Goal: Task Accomplishment & Management: Complete application form

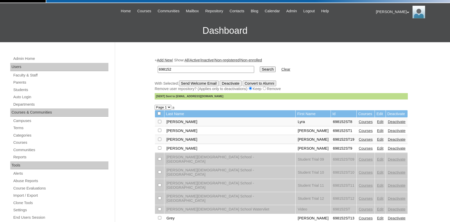
scroll to position [28, 0]
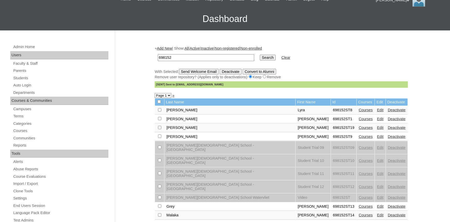
click at [377, 112] on link "Edit" at bounding box center [380, 110] width 6 height 4
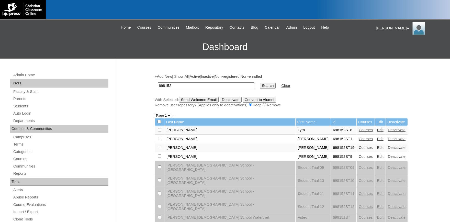
scroll to position [28, 0]
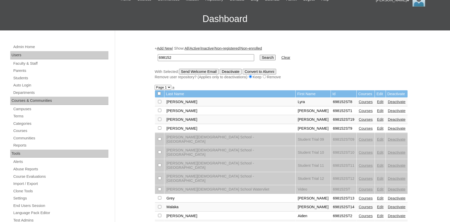
click at [159, 102] on input "checkbox" at bounding box center [159, 101] width 3 height 3
checkbox input "true"
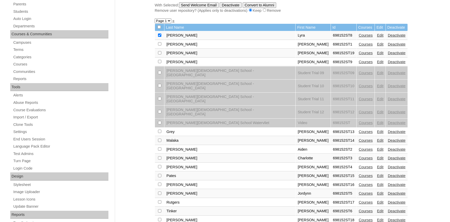
scroll to position [141, 0]
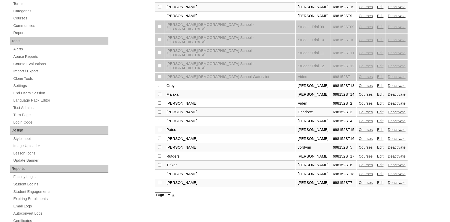
click at [159, 82] on td at bounding box center [159, 86] width 9 height 9
checkbox input "true"
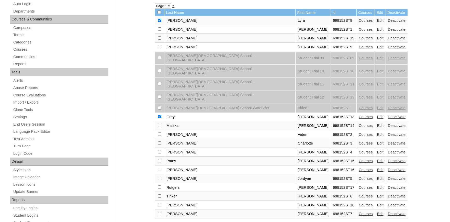
scroll to position [112, 0]
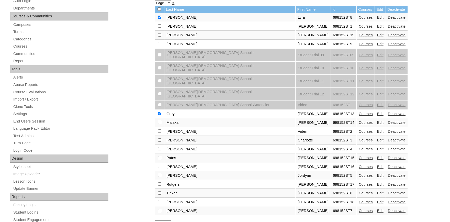
click at [160, 19] on input "checkbox" at bounding box center [159, 17] width 3 height 3
checkbox input "true"
click at [159, 19] on input "checkbox" at bounding box center [159, 17] width 3 height 3
checkbox input "true"
click at [159, 207] on td at bounding box center [159, 211] width 9 height 9
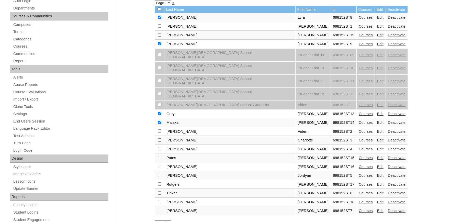
click at [159, 19] on input "checkbox" at bounding box center [159, 17] width 3 height 3
checkbox input "true"
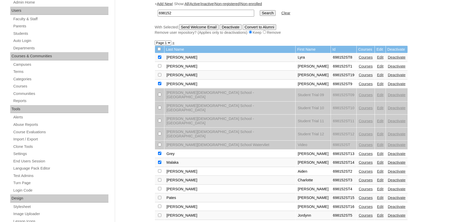
scroll to position [28, 0]
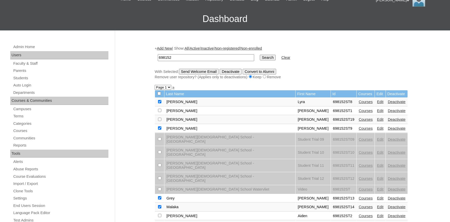
click at [206, 72] on input "Send Welcome Email" at bounding box center [199, 72] width 40 height 6
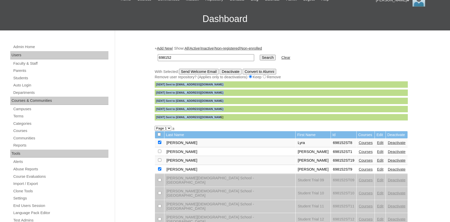
drag, startPoint x: 217, startPoint y: 120, endPoint x: 149, endPoint y: 82, distance: 77.9
click at [149, 82] on div "Admin Home Users Faculty & Staff Parents Students Auto Login Departments Course…" at bounding box center [225, 206] width 450 height 352
copy div "[SENT] Sent to lyrcarpenter@gscpatrots.com [SENT] Sent to katfedore@gscpatriots…"
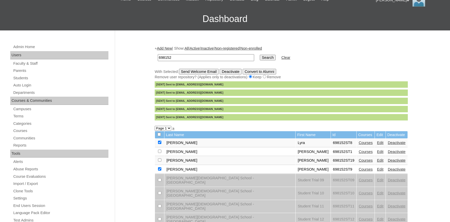
drag, startPoint x: 182, startPoint y: 56, endPoint x: 143, endPoint y: 61, distance: 39.6
click at [158, 60] on input "698152" at bounding box center [206, 57] width 96 height 7
type input "[DOMAIN_NAME]"
click at [260, 59] on input "Search" at bounding box center [268, 58] width 16 height 6
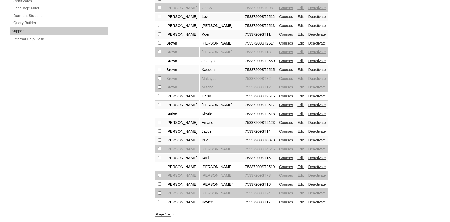
scroll to position [367, 0]
click at [155, 212] on select "Page 1 Page 2 Page 3 Page 4 Page 5" at bounding box center [163, 214] width 17 height 5
select select "admin_students.php?q=covenantlionshouma.com&submit=Search&page=2"
click option "Page 2" at bounding box center [0, 0] width 0 height 0
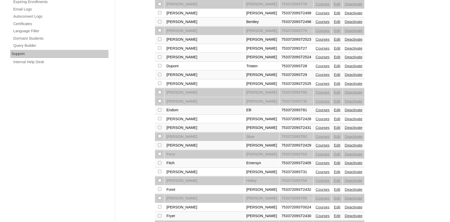
scroll to position [367, 0]
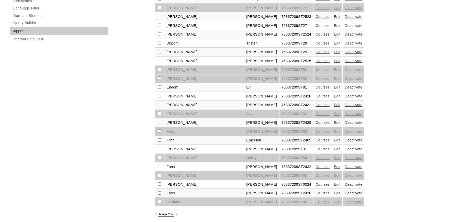
click at [158, 212] on select "Page 1 Page 2 Page 3 Page 4 Page 5" at bounding box center [166, 214] width 17 height 5
select select "admin_students.php?q=covenantlionshouma.com&submit=Search&page=3"
click option "Page 3" at bounding box center [0, 0] width 0 height 0
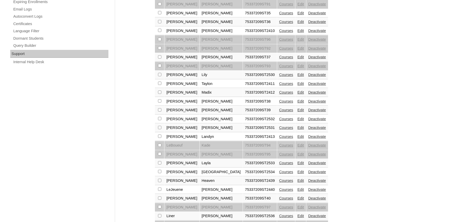
scroll to position [365, 0]
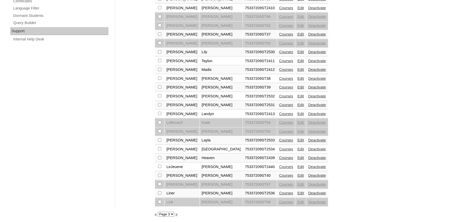
click at [297, 159] on link "Edit" at bounding box center [300, 158] width 6 height 4
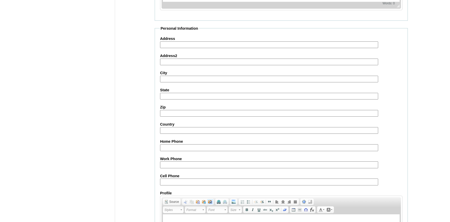
scroll to position [563, 0]
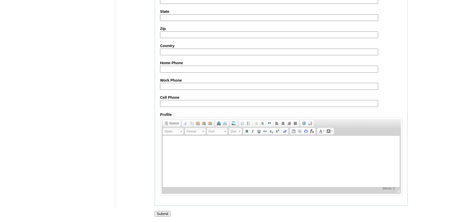
click at [164, 212] on input "Submit" at bounding box center [163, 214] width 16 height 6
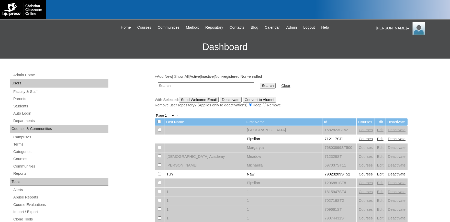
click at [169, 76] on link "Add New" at bounding box center [164, 76] width 15 height 4
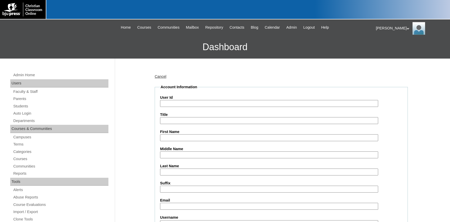
click at [162, 75] on link "Cancel" at bounding box center [161, 76] width 12 height 4
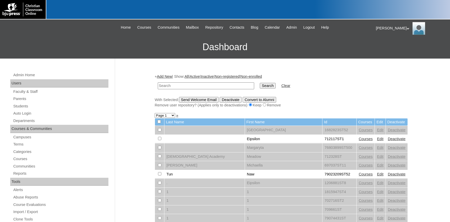
click at [197, 86] on input "text" at bounding box center [206, 85] width 96 height 7
type input "[DOMAIN_NAME]"
click at [260, 85] on input "Search" at bounding box center [268, 86] width 16 height 6
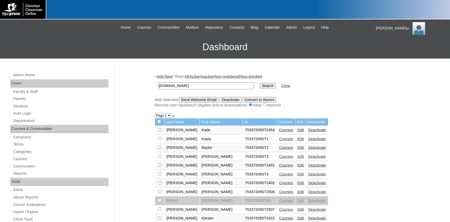
click at [155, 113] on select "Page 1 Page 2 Page 3 Page 4 Page 5" at bounding box center [163, 115] width 17 height 5
select select "admin_students.php?q=covenantlionshouma.com&submit=Search&page=3"
click option "Page 3" at bounding box center [0, 0] width 0 height 0
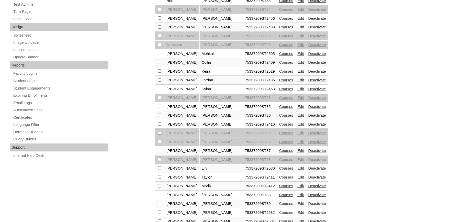
scroll to position [281, 0]
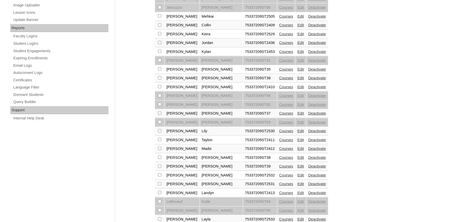
click at [279, 142] on link "Courses" at bounding box center [286, 140] width 14 height 4
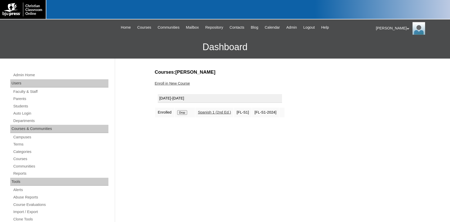
click at [177, 82] on link "Enroll in New Course" at bounding box center [172, 83] width 35 height 4
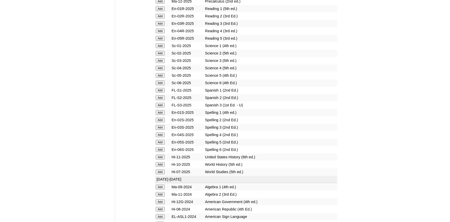
scroll to position [647, 0]
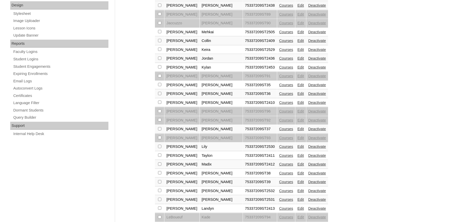
scroll to position [281, 0]
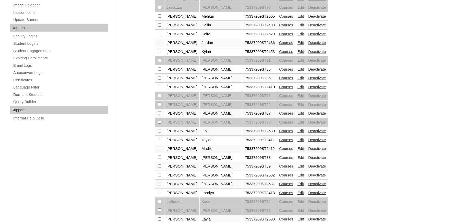
click at [297, 142] on link "Edit" at bounding box center [300, 140] width 6 height 4
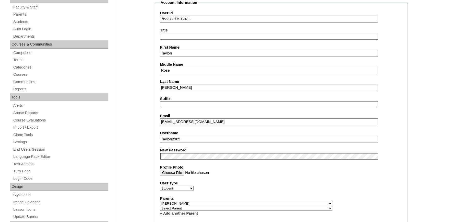
drag, startPoint x: 191, startPoint y: 138, endPoint x: 130, endPoint y: 133, distance: 61.3
click at [160, 136] on input "Taylon2909" at bounding box center [269, 139] width 218 height 7
type input "tlapeyrouse"
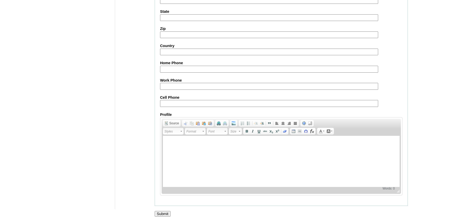
scroll to position [563, 0]
drag, startPoint x: 166, startPoint y: 213, endPoint x: 212, endPoint y: 189, distance: 51.8
click at [166, 213] on input "Submit" at bounding box center [163, 214] width 16 height 6
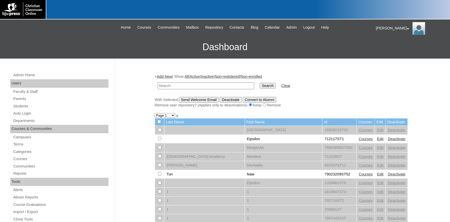
click at [176, 86] on input "text" at bounding box center [206, 85] width 96 height 7
type input "taylon"
click at [260, 83] on input "Search" at bounding box center [268, 86] width 16 height 6
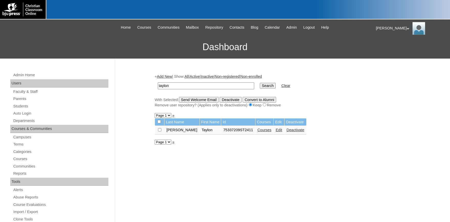
click at [276, 131] on link "Edit" at bounding box center [279, 130] width 6 height 4
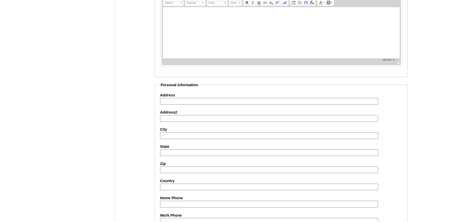
scroll to position [367, 0]
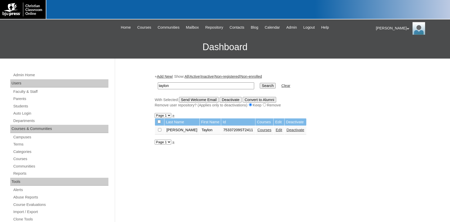
click at [160, 130] on input "checkbox" at bounding box center [159, 129] width 3 height 3
checkbox input "true"
click at [206, 100] on input "Send Welcome Email" at bounding box center [199, 100] width 40 height 6
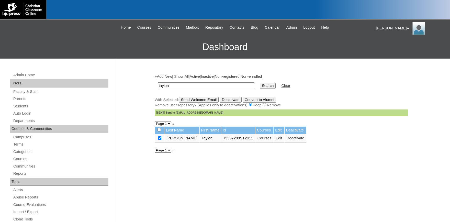
drag, startPoint x: 184, startPoint y: 87, endPoint x: 119, endPoint y: 85, distance: 65.0
click at [158, 85] on input "taylon" at bounding box center [206, 85] width 96 height 7
type input "698152"
click at [260, 83] on input "Search" at bounding box center [268, 86] width 16 height 6
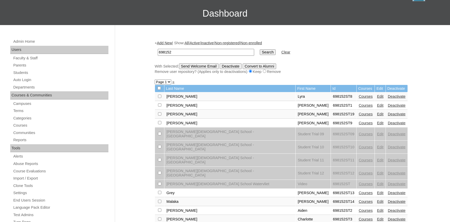
scroll to position [56, 0]
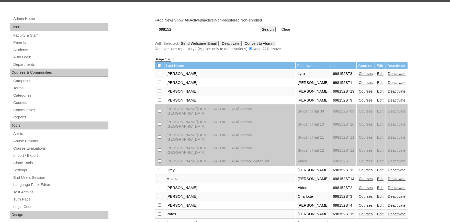
click at [377, 75] on link "Edit" at bounding box center [380, 74] width 6 height 4
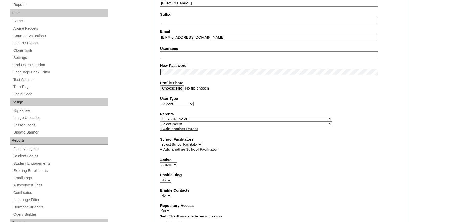
click at [179, 53] on input "Username" at bounding box center [269, 54] width 218 height 7
type input "L"
type input "lcarpenter"
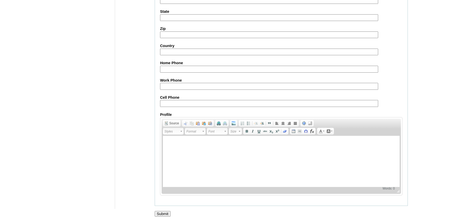
scroll to position [563, 0]
click at [162, 213] on input "Submit" at bounding box center [163, 214] width 16 height 6
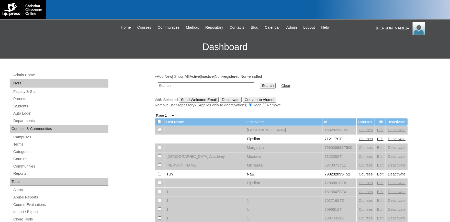
click at [185, 86] on input "text" at bounding box center [206, 85] width 96 height 7
type input "[PERSON_NAME]"
click at [260, 83] on input "Search" at bounding box center [268, 86] width 16 height 6
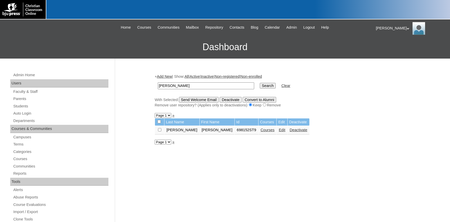
click at [279, 132] on link "Edit" at bounding box center [282, 130] width 6 height 4
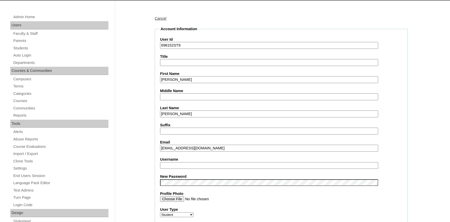
scroll to position [84, 0]
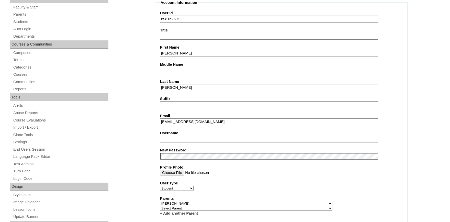
click at [180, 137] on input "Username" at bounding box center [269, 139] width 218 height 7
type input "kfedore"
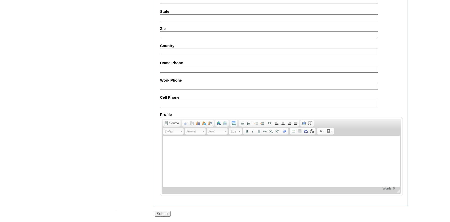
scroll to position [562, 0]
click at [163, 213] on input "Submit" at bounding box center [163, 214] width 16 height 6
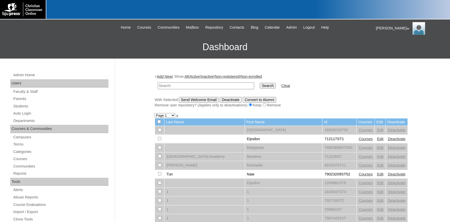
click at [183, 86] on input "text" at bounding box center [206, 85] width 96 height 7
type input "grey"
click at [260, 83] on input "Search" at bounding box center [268, 86] width 16 height 6
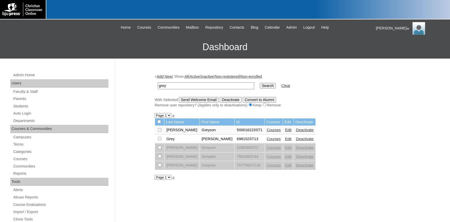
click at [285, 141] on link "Edit" at bounding box center [288, 139] width 6 height 4
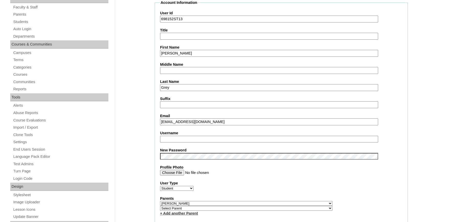
click at [181, 136] on input "Username" at bounding box center [269, 139] width 218 height 7
type input "igrey"
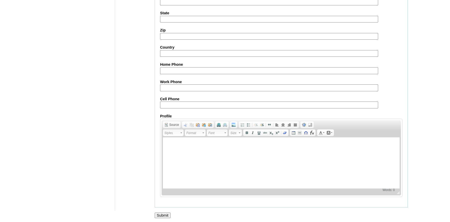
scroll to position [562, 0]
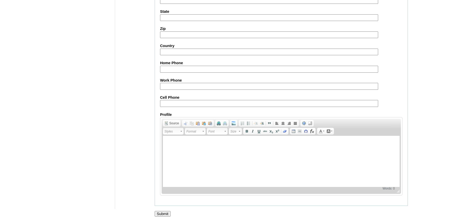
click at [162, 215] on input "Submit" at bounding box center [163, 214] width 16 height 6
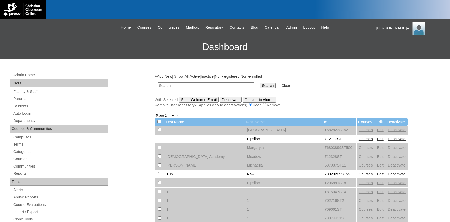
click at [175, 85] on input "text" at bounding box center [206, 85] width 96 height 7
type input "malaka"
click at [260, 83] on input "Search" at bounding box center [268, 86] width 16 height 6
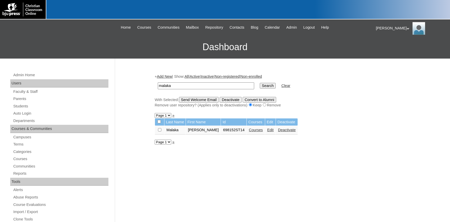
click at [267, 131] on link "Edit" at bounding box center [270, 130] width 6 height 4
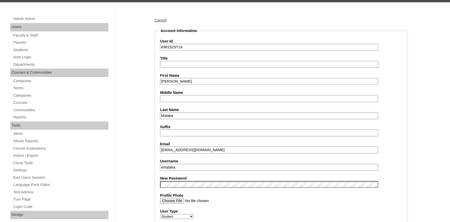
type input "emalaka"
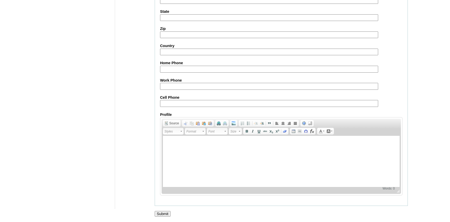
click at [164, 211] on input "Submit" at bounding box center [163, 214] width 16 height 6
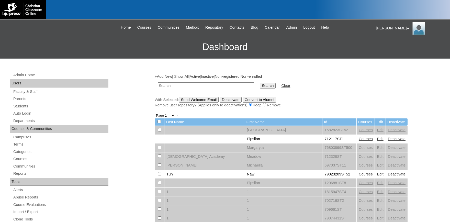
click at [179, 86] on input "text" at bounding box center [206, 85] width 96 height 7
type input "s"
type input "wilson"
click at [260, 83] on input "Search" at bounding box center [268, 86] width 16 height 6
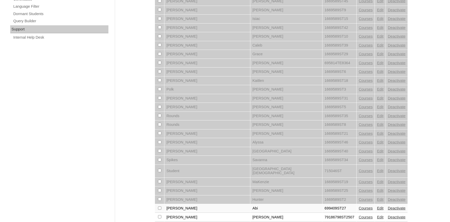
scroll to position [367, 0]
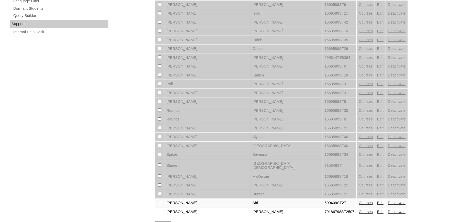
click at [155, 221] on select "Page 1 Page 2" at bounding box center [163, 223] width 17 height 5
select select "admin_students.php?q=wilson&submit=Search&page=2"
click option "Page 2" at bounding box center [0, 0] width 0 height 0
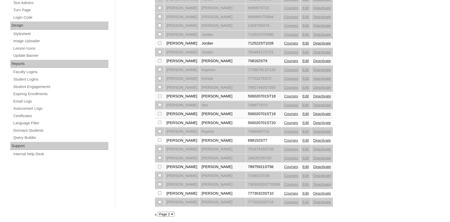
scroll to position [251, 0]
click at [302, 139] on link "Edit" at bounding box center [305, 140] width 6 height 4
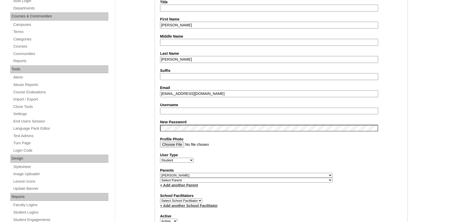
click at [178, 112] on input "Username" at bounding box center [269, 111] width 218 height 7
type input "swilson"
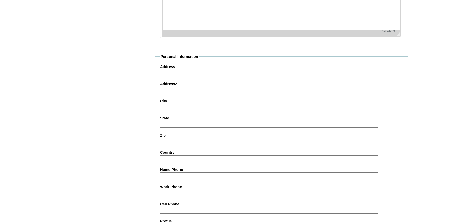
scroll to position [563, 0]
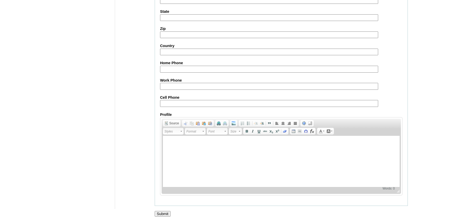
click at [161, 213] on input "Submit" at bounding box center [163, 214] width 16 height 6
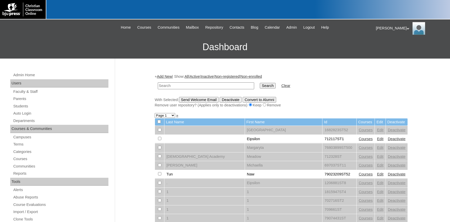
click at [173, 88] on input "text" at bounding box center [206, 85] width 96 height 7
type input "500045111"
click at [260, 83] on input "Search" at bounding box center [268, 86] width 16 height 6
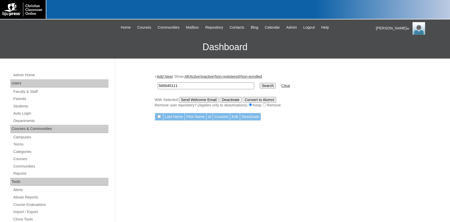
click at [190, 86] on input "500045111" at bounding box center [206, 85] width 96 height 7
click at [260, 83] on input "Search" at bounding box center [268, 86] width 16 height 6
click at [188, 86] on input "500045111" at bounding box center [206, 85] width 96 height 7
type input "500045110"
click at [260, 83] on input "Search" at bounding box center [268, 86] width 16 height 6
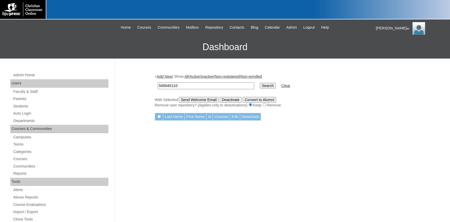
click at [188, 86] on input "500045110" at bounding box center [206, 85] width 96 height 7
click at [189, 87] on input "500045110" at bounding box center [206, 85] width 96 height 7
type input "500045111"
click at [260, 83] on input "Search" at bounding box center [268, 86] width 16 height 6
click at [18, 98] on link "Parents" at bounding box center [61, 99] width 96 height 6
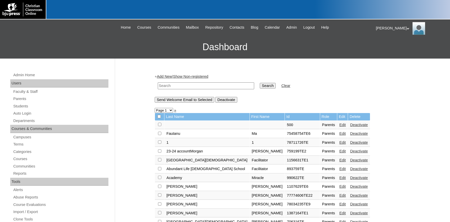
drag, startPoint x: 0, startPoint y: 0, endPoint x: 174, endPoint y: 88, distance: 195.2
click at [174, 88] on input "text" at bounding box center [206, 85] width 96 height 7
type input "[GEOGRAPHIC_DATA]"
click at [260, 83] on input "Search" at bounding box center [268, 86] width 16 height 6
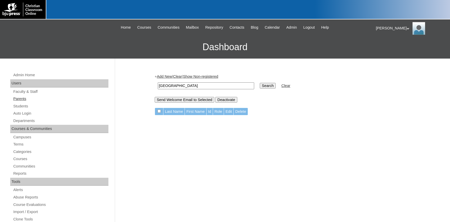
click at [25, 98] on link "Parents" at bounding box center [61, 99] width 96 height 6
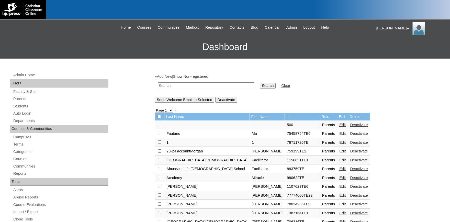
click at [169, 75] on link "Add New" at bounding box center [164, 76] width 15 height 4
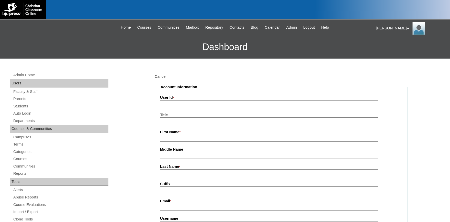
click at [175, 102] on input "User Id *" at bounding box center [269, 103] width 218 height 7
type input "500045111TE1"
click at [177, 136] on input "First Name *" at bounding box center [269, 138] width 218 height 7
type input "Stephen"
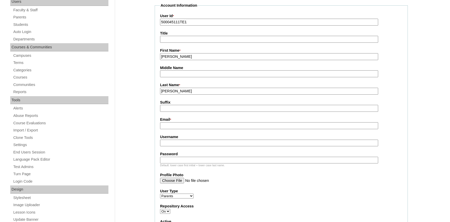
scroll to position [84, 0]
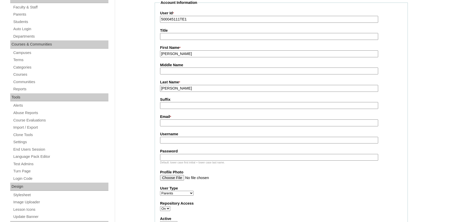
type input "Gaylord"
click at [175, 124] on input "Email *" at bounding box center [269, 122] width 218 height 7
type input "office@hillsborochristianschool.com"
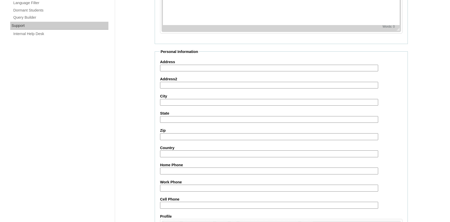
scroll to position [470, 0]
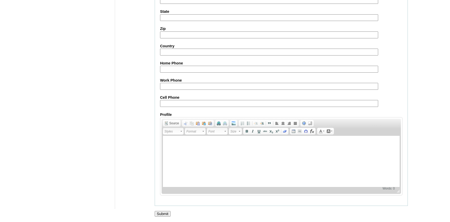
click at [160, 212] on input "Submit" at bounding box center [163, 214] width 16 height 6
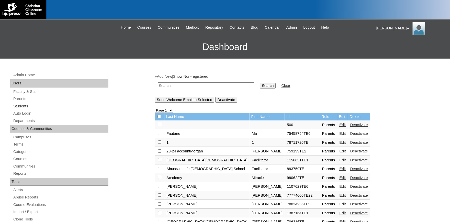
click at [24, 104] on link "Students" at bounding box center [61, 106] width 96 height 6
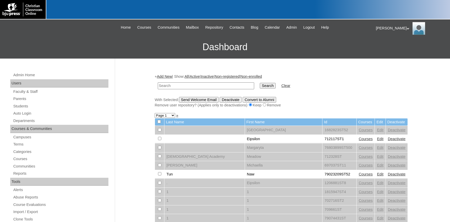
click at [169, 75] on link "Add New" at bounding box center [164, 76] width 15 height 4
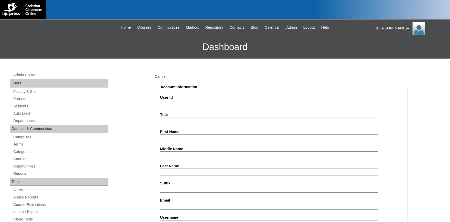
click at [174, 101] on input "User Id" at bounding box center [269, 103] width 218 height 7
type input "500045111ST1"
click at [182, 132] on label "First Name" at bounding box center [281, 131] width 242 height 5
click at [182, 134] on input "First Name" at bounding box center [269, 137] width 218 height 7
click at [180, 135] on input "First Name" at bounding box center [269, 137] width 218 height 7
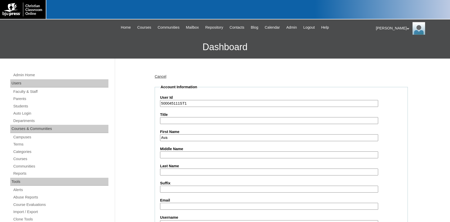
type input "Ava"
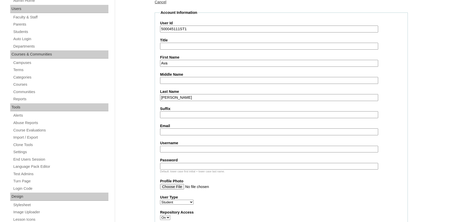
scroll to position [112, 0]
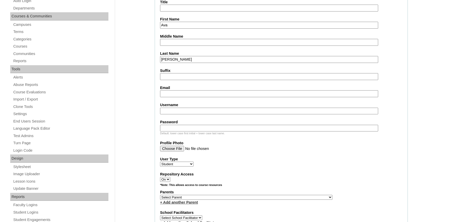
type input "Smith"
click at [180, 95] on input "Email" at bounding box center [269, 93] width 218 height 7
type input "office@hillsborochristianschool.com"
click at [173, 108] on input "Username" at bounding box center [269, 111] width 218 height 7
type input "ava.smith"
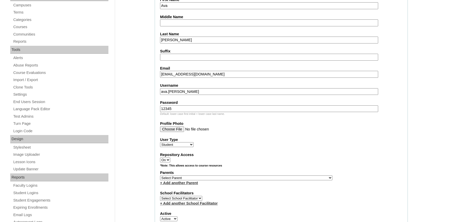
scroll to position [141, 0]
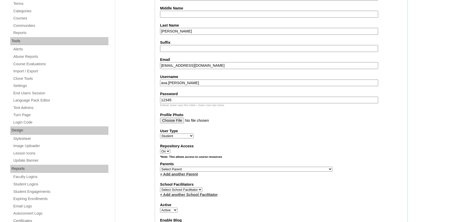
type input "12345"
click at [213, 117] on label "Profile Photo" at bounding box center [281, 114] width 242 height 5
click at [213, 118] on input "Profile Photo" at bounding box center [269, 121] width 218 height 6
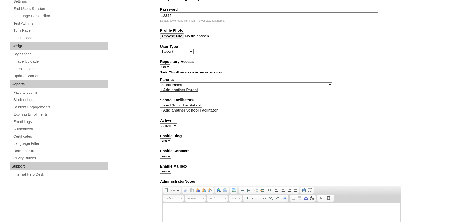
select select "37112"
click option "Gaylord, Stephen" at bounding box center [0, 0] width 0 height 0
click at [208, 85] on select "Select Parent , Fautanu, Ma 1, 1 23-24 accountMorgan, Jason 6th Street Mennonit…" at bounding box center [246, 84] width 172 height 5
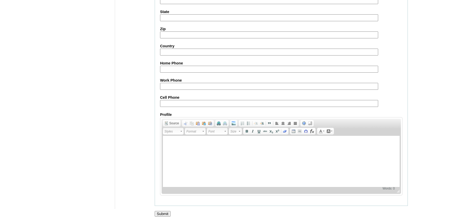
scroll to position [562, 0]
click at [163, 214] on input "Submit" at bounding box center [163, 214] width 16 height 6
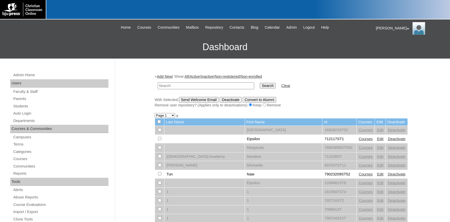
click at [179, 83] on input "text" at bounding box center [206, 85] width 96 height 7
type input "ava.[PERSON_NAME]"
click at [260, 83] on input "Search" at bounding box center [268, 86] width 16 height 6
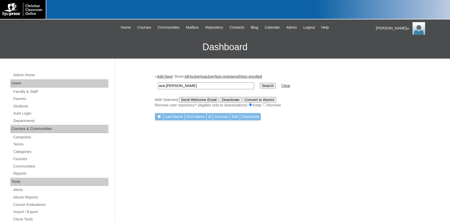
click at [204, 82] on td "ava.[PERSON_NAME]" at bounding box center [205, 86] width 101 height 12
drag, startPoint x: 189, startPoint y: 86, endPoint x: 109, endPoint y: 81, distance: 79.9
click at [158, 82] on input "ava.[PERSON_NAME]" at bounding box center [206, 85] width 96 height 7
type input "500045111"
click at [260, 83] on input "Search" at bounding box center [268, 86] width 16 height 6
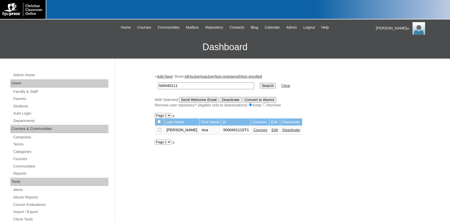
click at [253, 131] on link "Courses" at bounding box center [260, 130] width 14 height 4
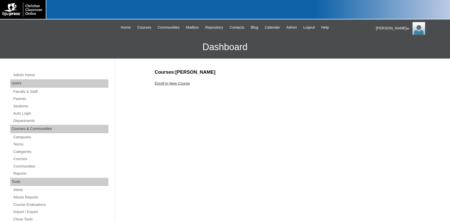
click at [176, 83] on link "Enroll in New Course" at bounding box center [172, 83] width 35 height 4
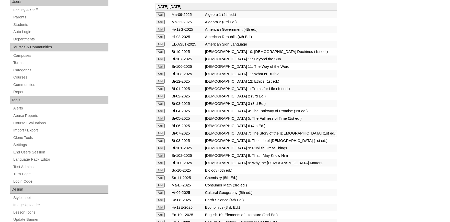
scroll to position [112, 0]
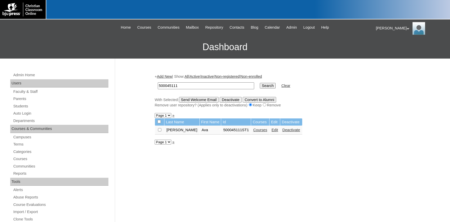
click at [271, 130] on link "Edit" at bounding box center [274, 130] width 6 height 4
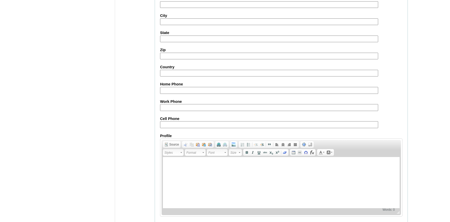
scroll to position [563, 0]
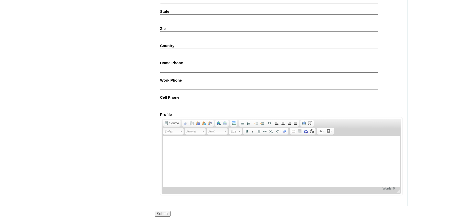
click at [162, 213] on input "Submit" at bounding box center [163, 214] width 16 height 6
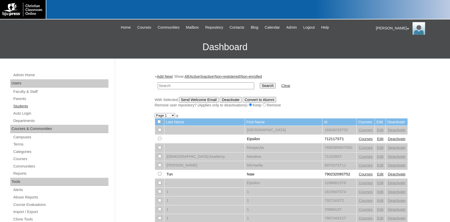
click at [20, 105] on link "Students" at bounding box center [61, 106] width 96 height 6
click at [22, 99] on link "Parents" at bounding box center [61, 99] width 96 height 6
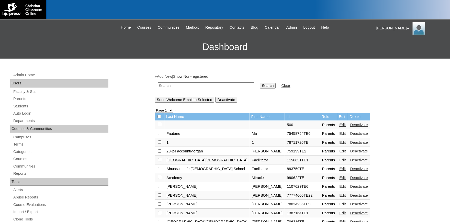
click at [177, 87] on input "text" at bounding box center [206, 85] width 96 height 7
type input "[PERSON_NAME]"
click at [260, 83] on input "Search" at bounding box center [268, 86] width 16 height 6
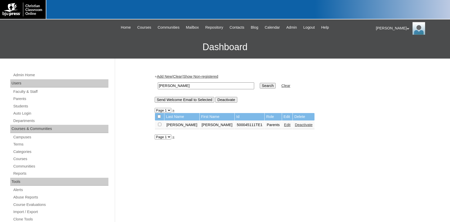
click at [161, 126] on input "checkbox" at bounding box center [159, 124] width 3 height 3
checkbox input "true"
click at [186, 100] on input "Send Welcome Email to Selected" at bounding box center [185, 100] width 60 height 6
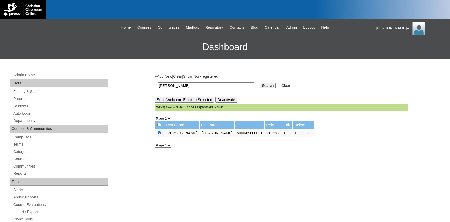
drag, startPoint x: 221, startPoint y: 109, endPoint x: 174, endPoint y: 109, distance: 47.8
click at [174, 109] on div "[SENT] Sent to office@hillsborochristianschool.com" at bounding box center [281, 107] width 253 height 6
click at [192, 110] on div "[SENT] Sent to office@hillsborochristianschool.com" at bounding box center [281, 107] width 253 height 6
drag, startPoint x: 222, startPoint y: 108, endPoint x: 175, endPoint y: 108, distance: 46.8
click at [175, 108] on div "[SENT] Sent to office@hillsborochristianschool.com" at bounding box center [281, 107] width 253 height 6
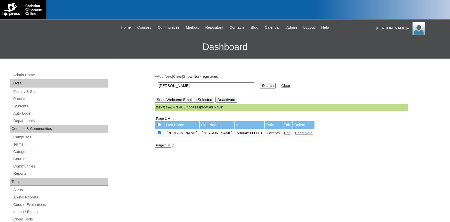
copy div "office@hillsborochristianschool.com"
